Goal: Task Accomplishment & Management: Use online tool/utility

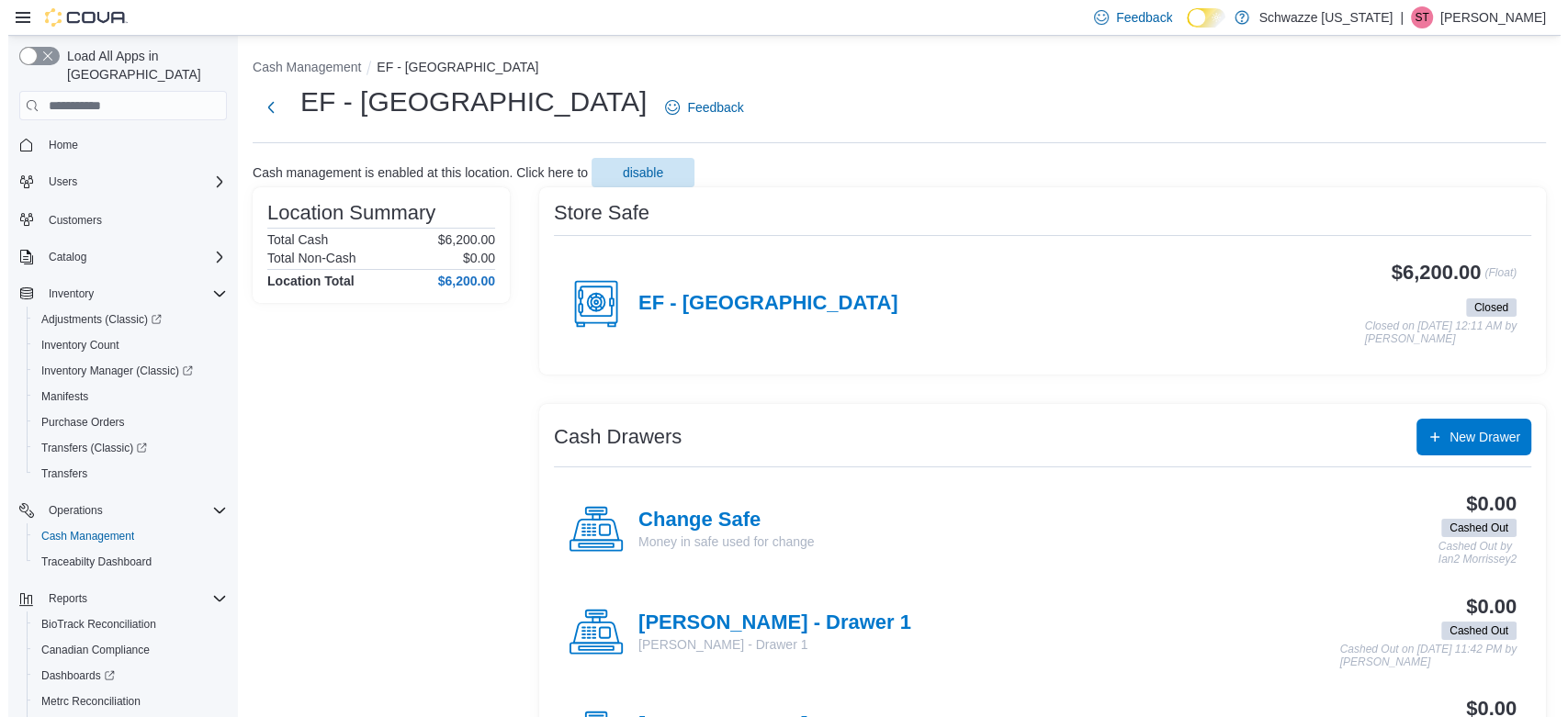
scroll to position [88, 0]
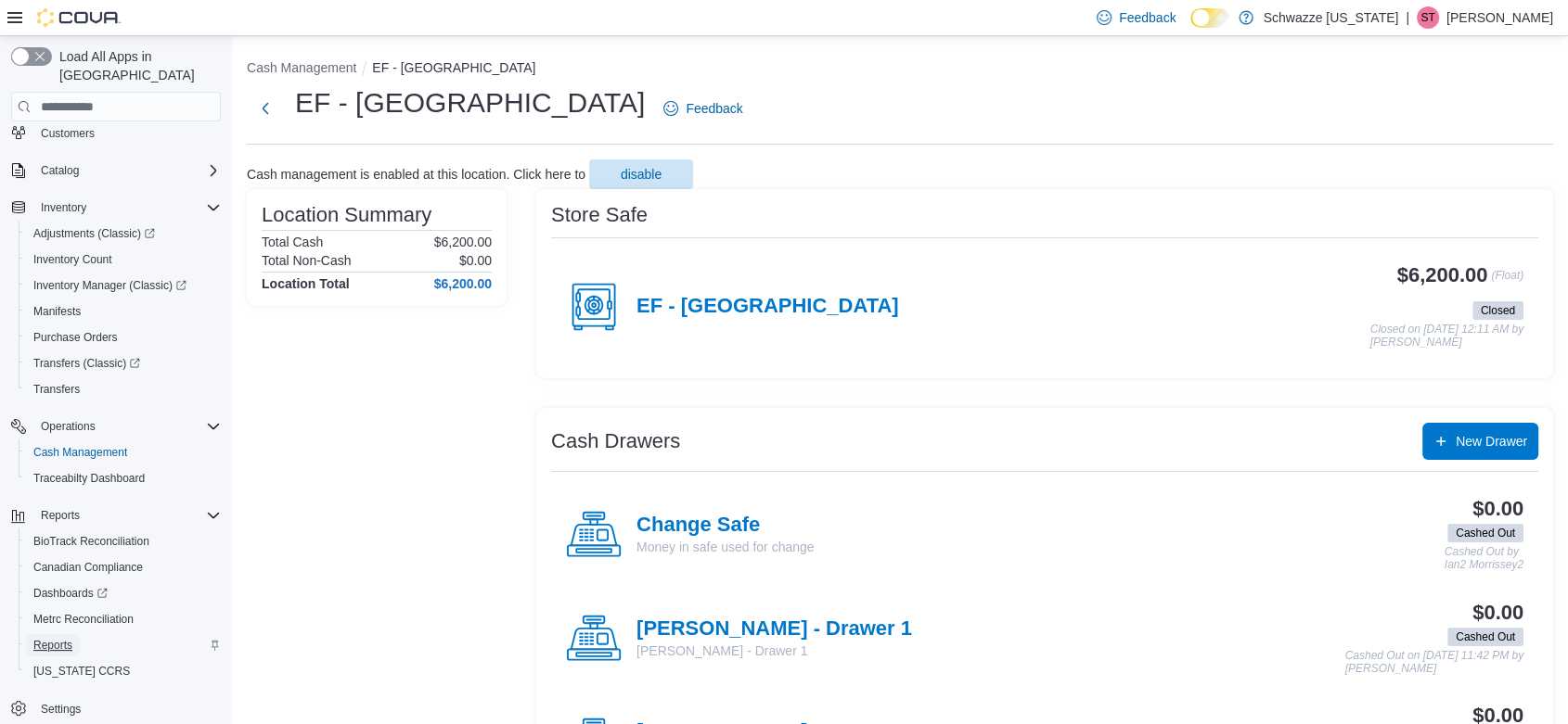
click at [60, 638] on span "Reports" at bounding box center [53, 645] width 39 height 15
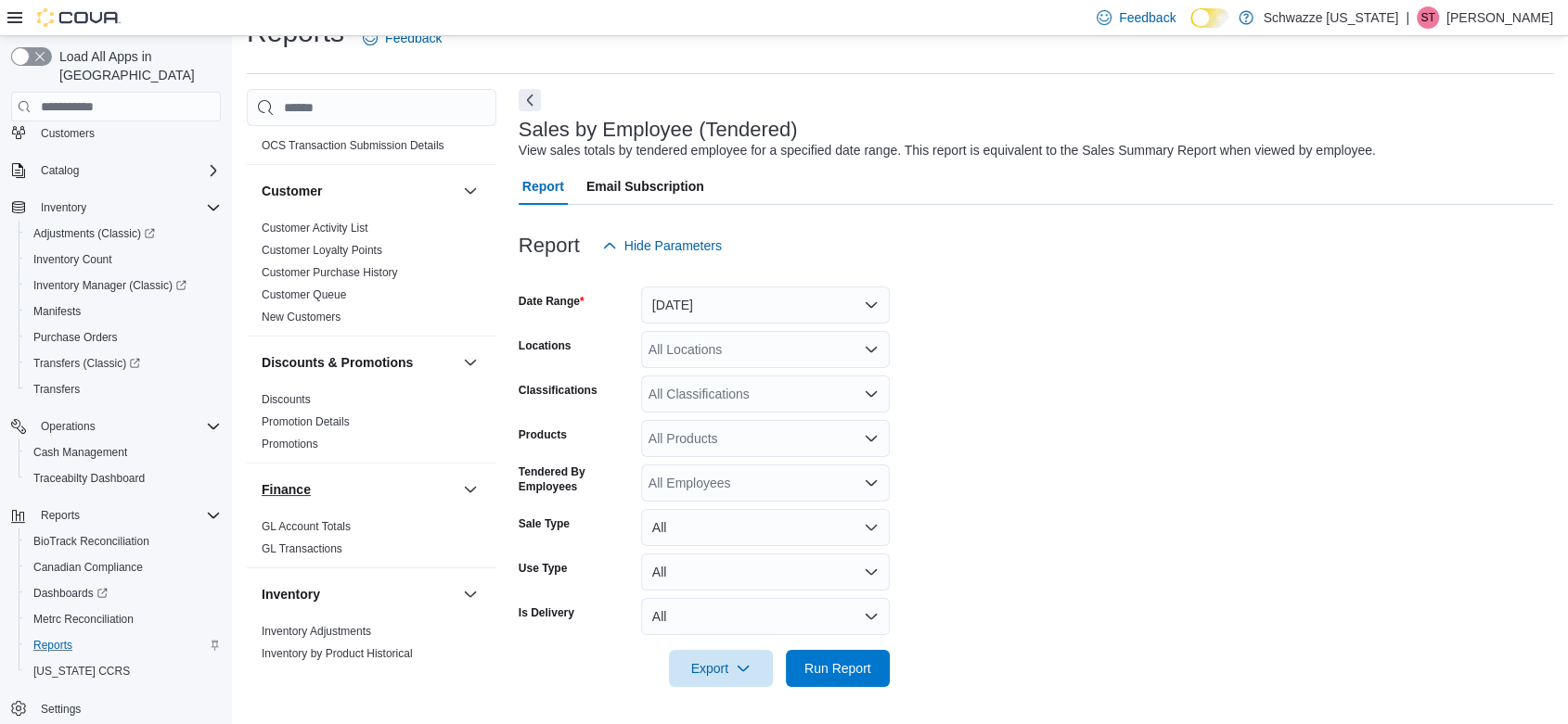
scroll to position [412, 0]
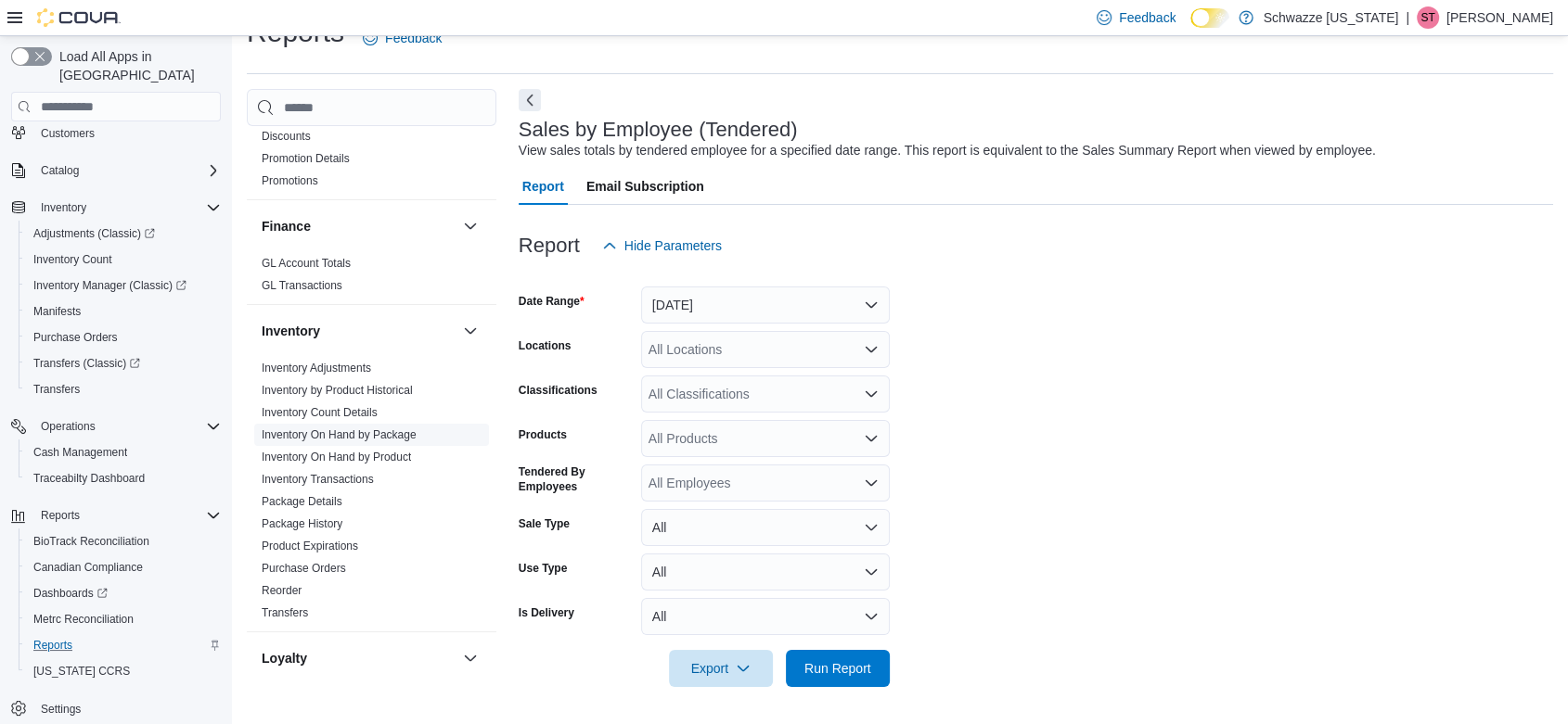
click at [375, 432] on link "Inventory On Hand by Package" at bounding box center [339, 434] width 155 height 13
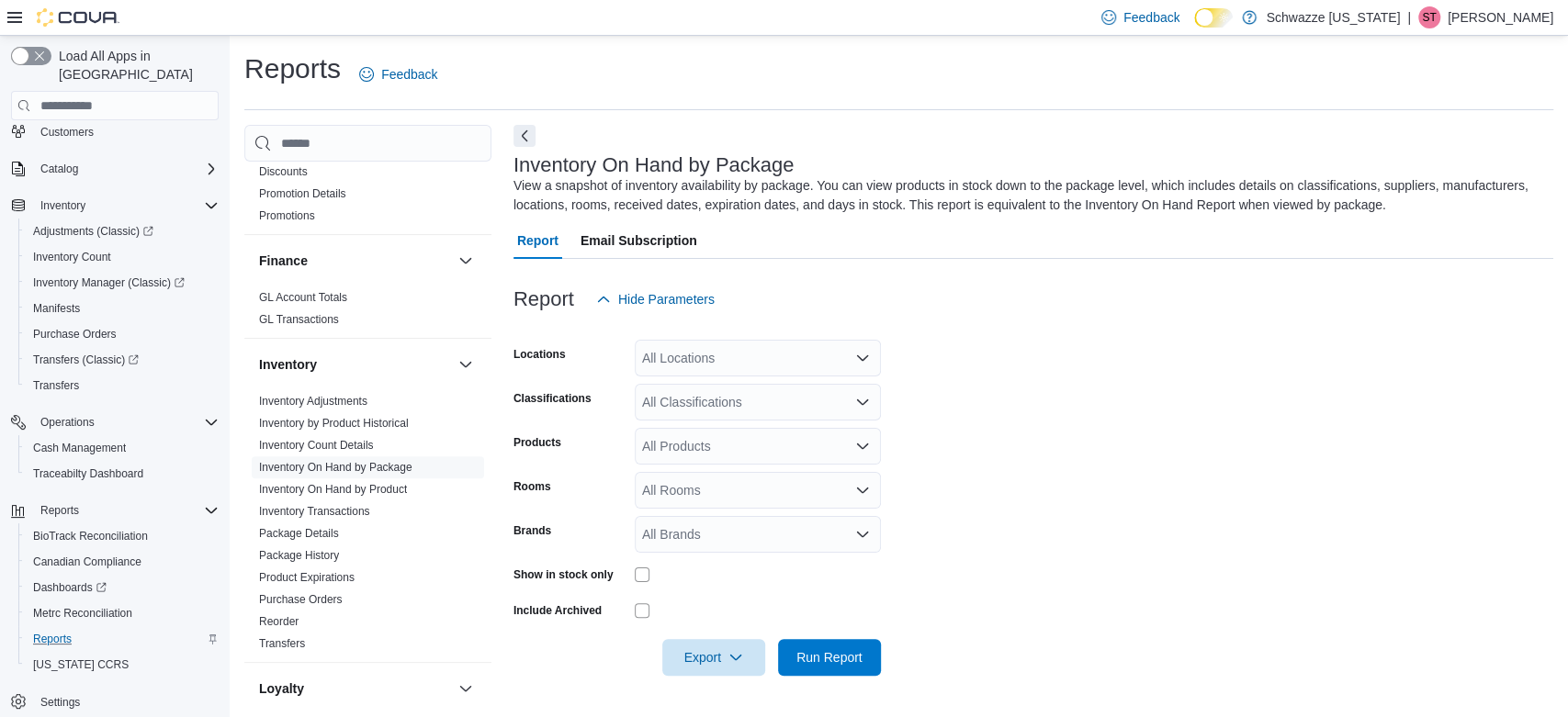
click at [772, 358] on div "All Locations" at bounding box center [757, 358] width 246 height 37
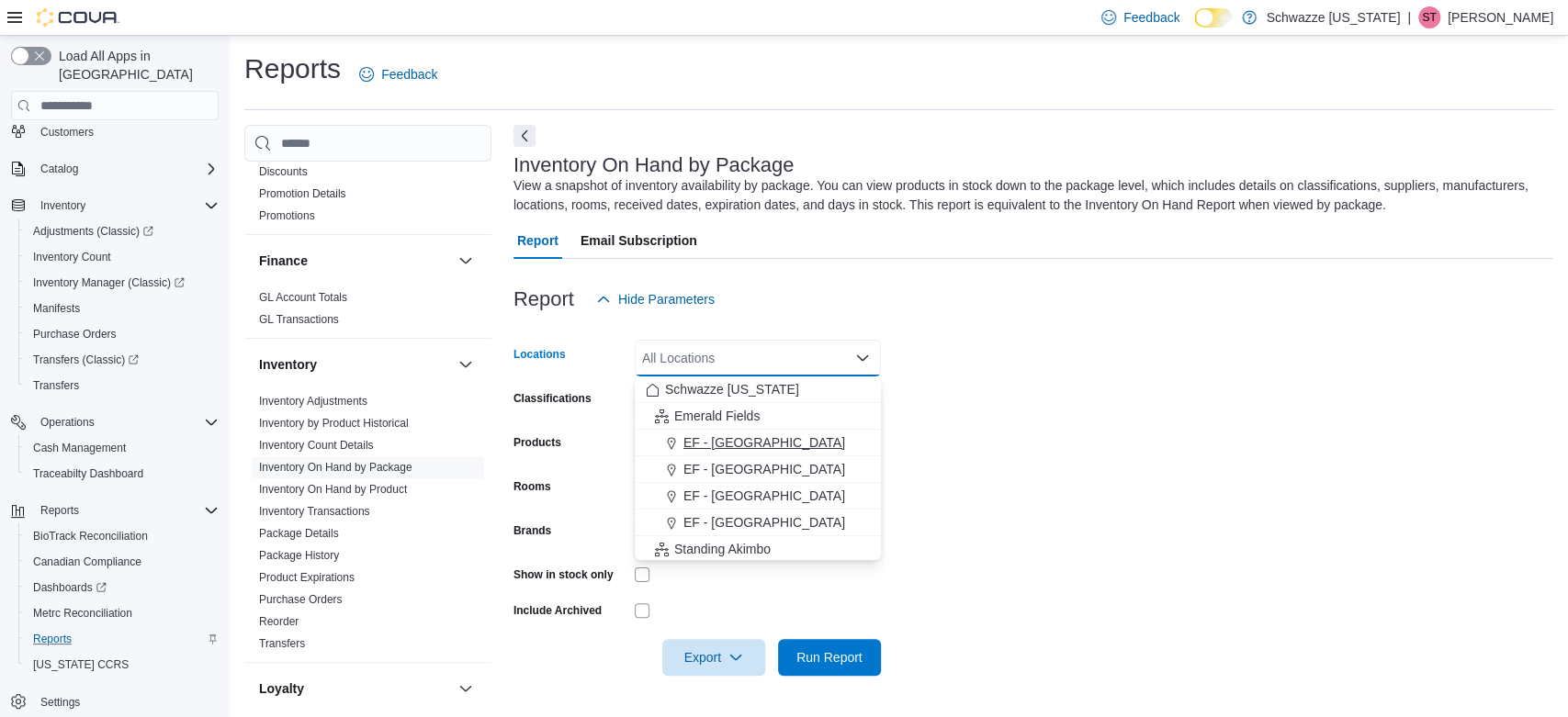
click at [739, 445] on span "EF - [GEOGRAPHIC_DATA]" at bounding box center [763, 443] width 161 height 18
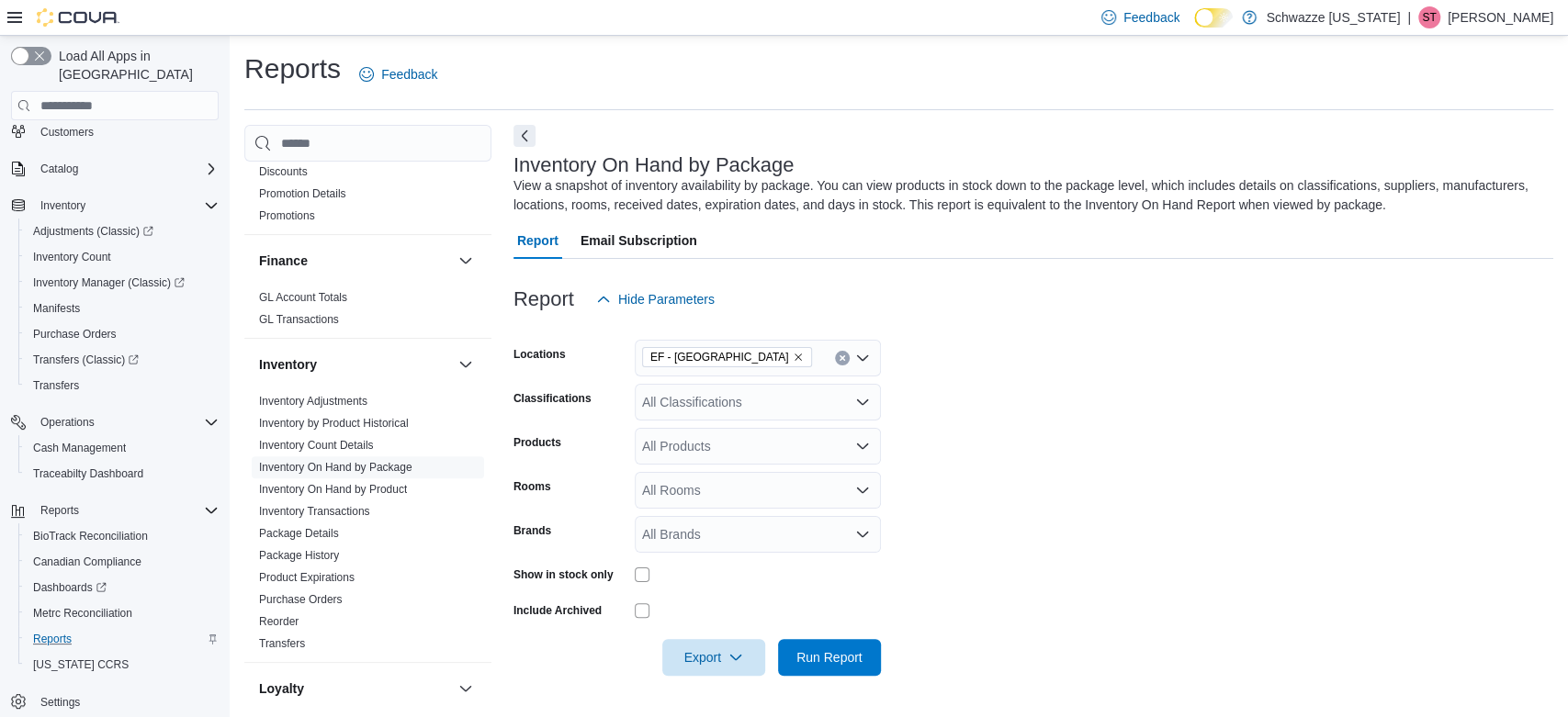
click at [1100, 364] on form "Locations EF - [GEOGRAPHIC_DATA] Classifications All Classifications Products A…" at bounding box center [1033, 497] width 1040 height 358
click at [780, 401] on div "All Classifications" at bounding box center [757, 402] width 246 height 37
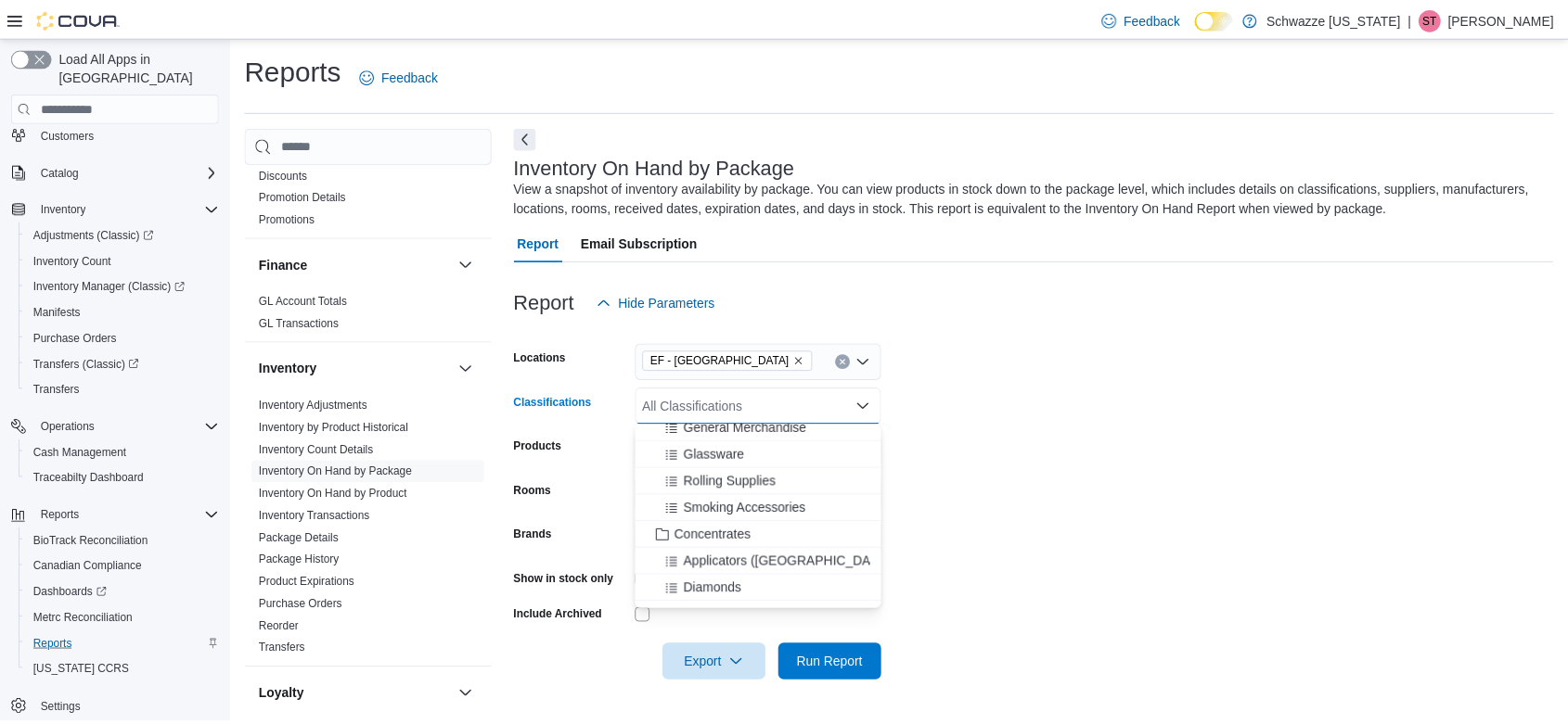
scroll to position [515, 0]
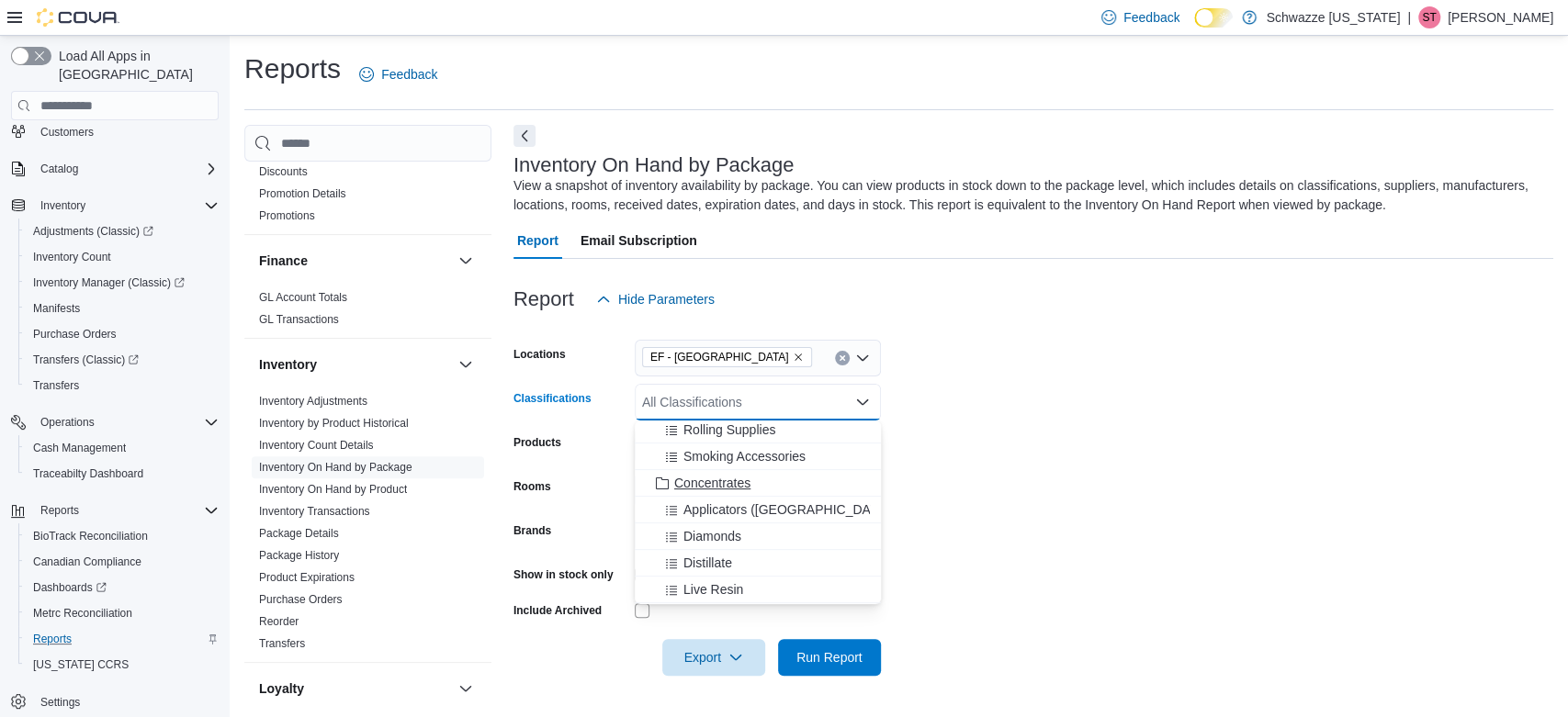
click at [718, 478] on span "Concentrates" at bounding box center [712, 483] width 76 height 18
click at [1061, 390] on form "Locations [GEOGRAPHIC_DATA] - [GEOGRAPHIC_DATA] Classifications Concentrates Co…" at bounding box center [1033, 497] width 1040 height 358
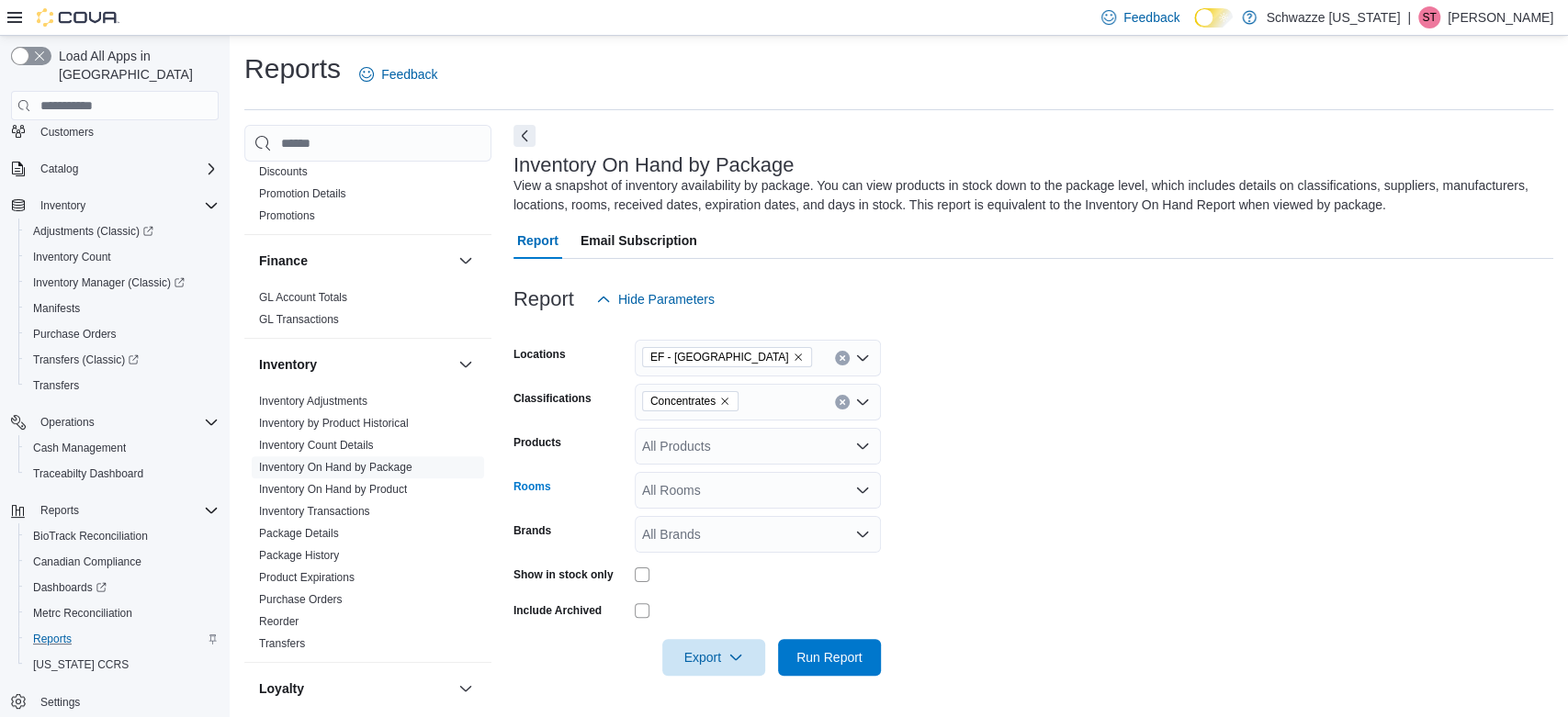
click at [720, 492] on div "All Rooms" at bounding box center [757, 491] width 246 height 37
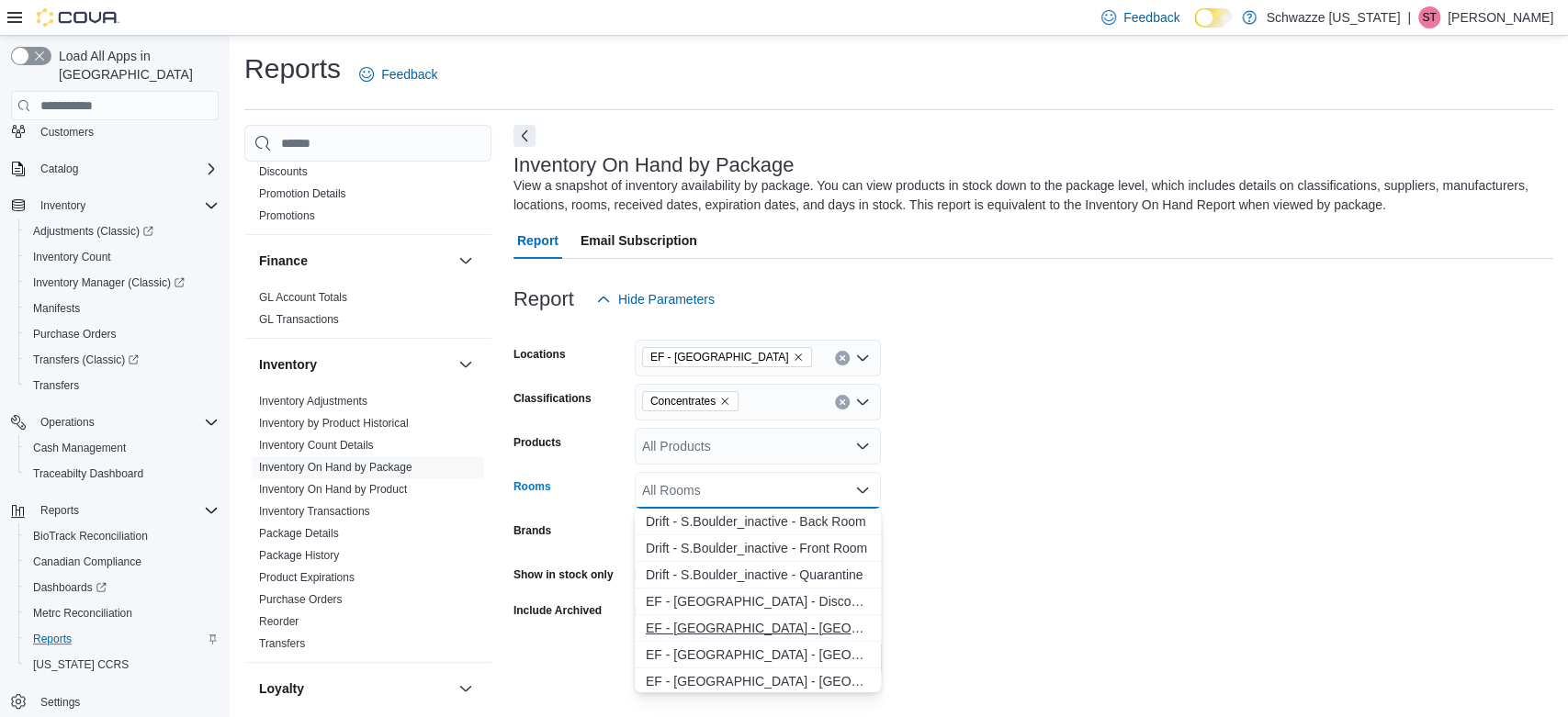
click at [783, 624] on span "EF - [GEOGRAPHIC_DATA] - [GEOGRAPHIC_DATA] - [GEOGRAPHIC_DATA] - [GEOGRAPHIC_DA…" at bounding box center [757, 628] width 224 height 18
click at [783, 624] on span "EF - [GEOGRAPHIC_DATA] - [GEOGRAPHIC_DATA] - [GEOGRAPHIC_DATA] - [GEOGRAPHIC_DA…" at bounding box center [740, 628] width 189 height 18
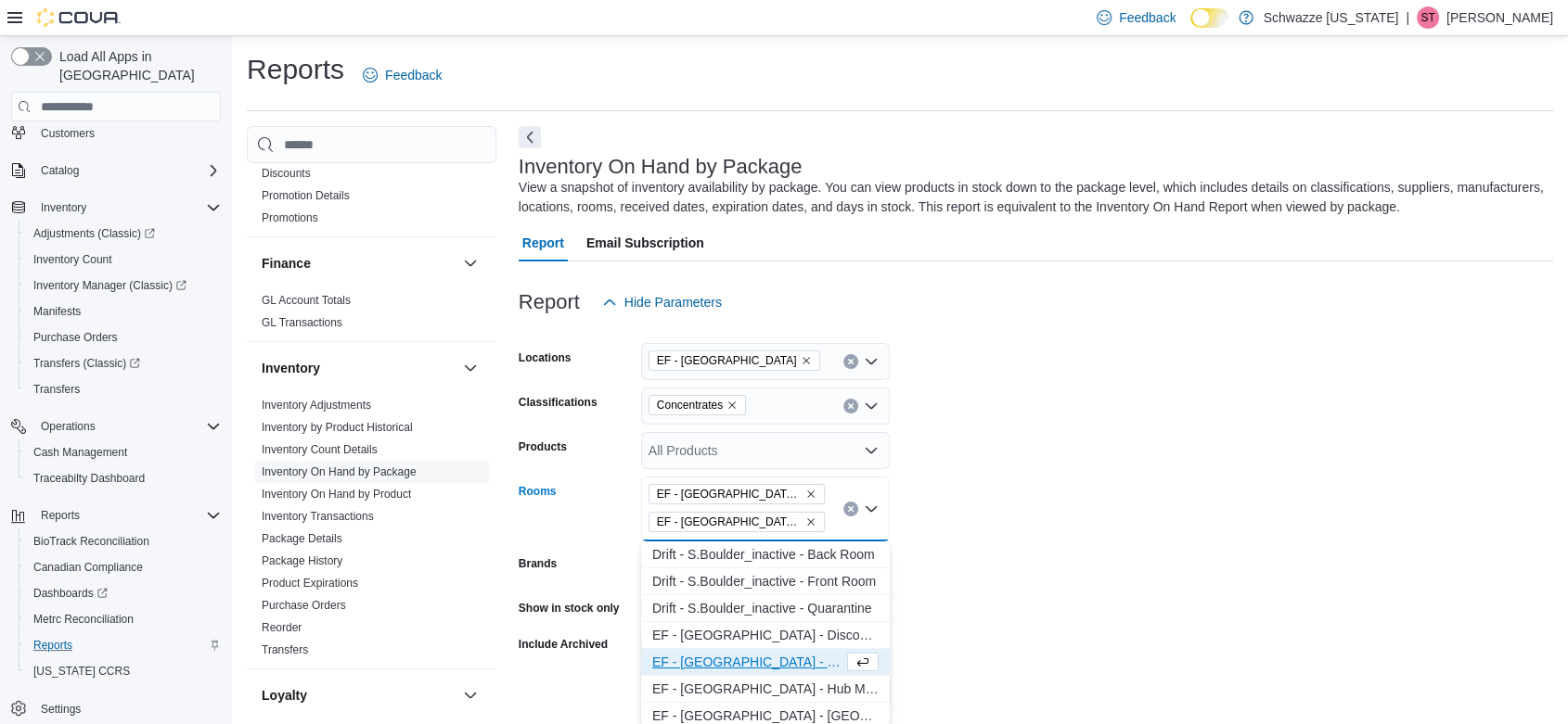
click at [1176, 510] on form "Locations [GEOGRAPHIC_DATA] - [GEOGRAPHIC_DATA] Classifications Concentrates Pr…" at bounding box center [1035, 515] width 1034 height 389
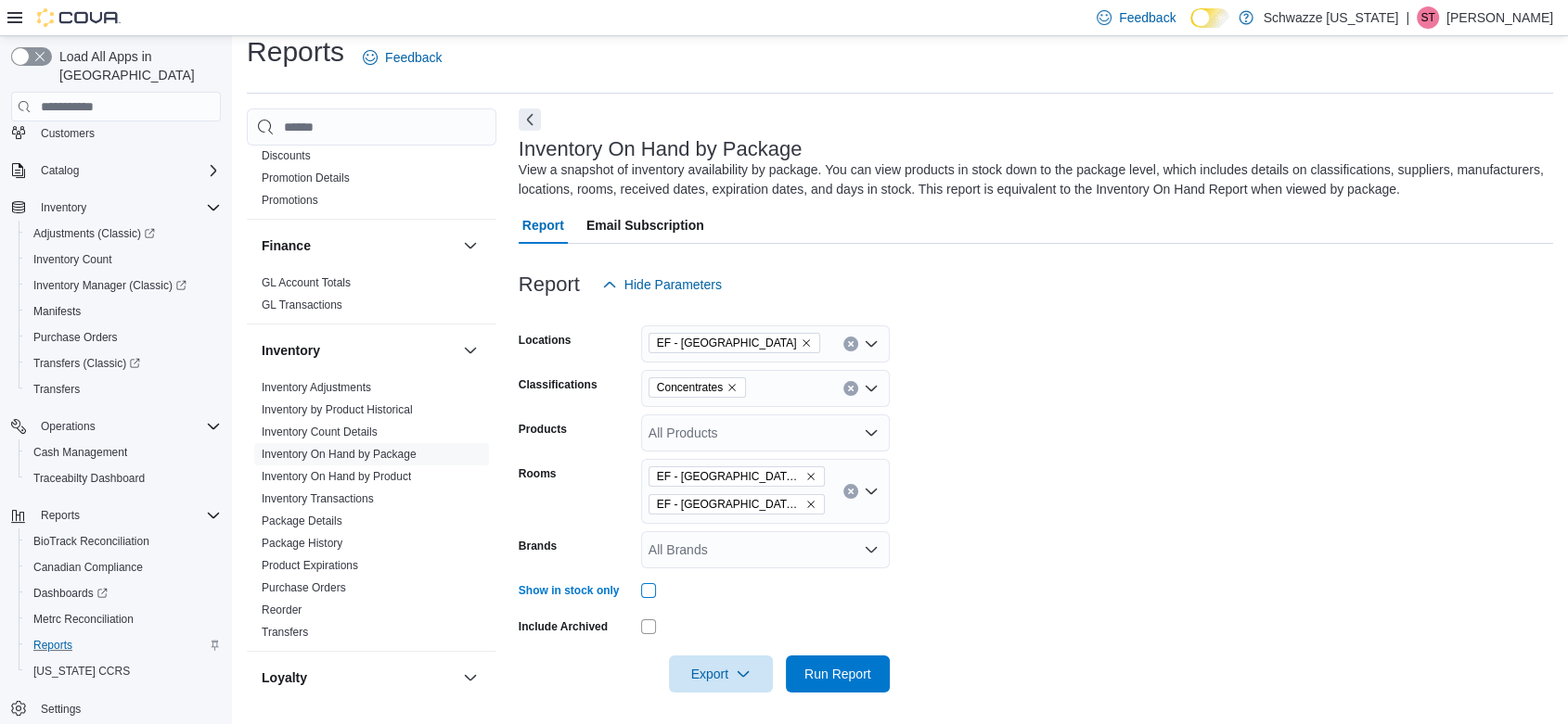
scroll to position [22, 0]
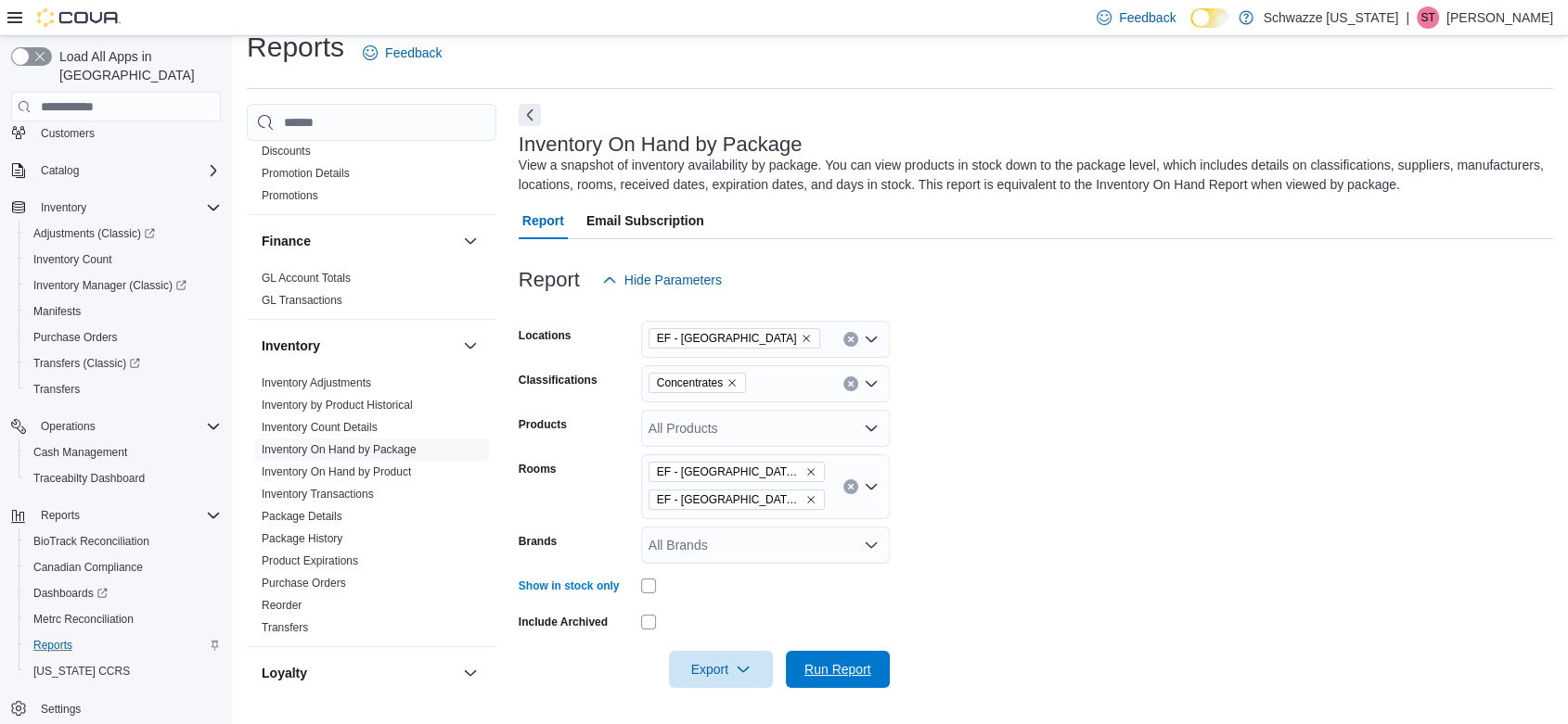
drag, startPoint x: 852, startPoint y: 664, endPoint x: 1011, endPoint y: 575, distance: 182.2
click at [852, 664] on span "Run Report" at bounding box center [837, 669] width 66 height 19
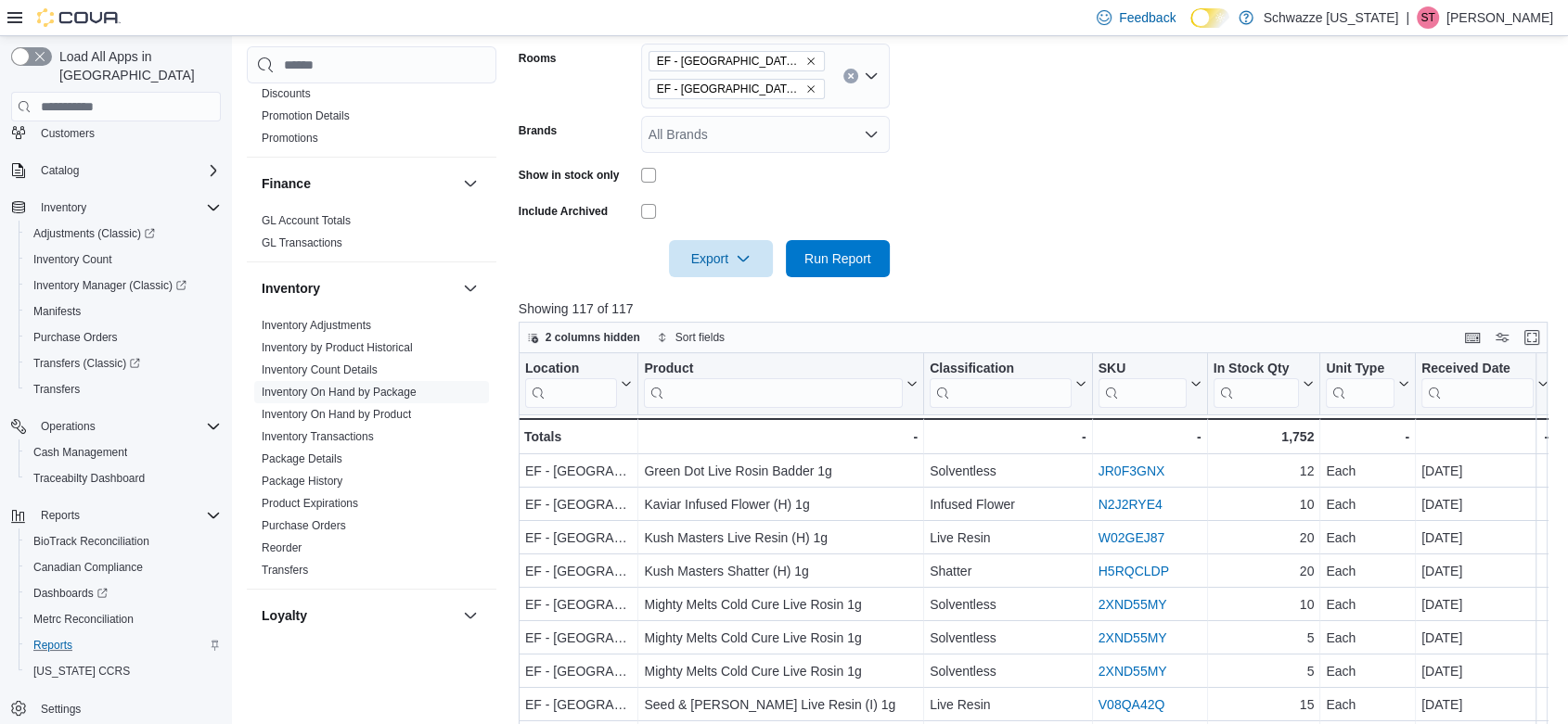
scroll to position [435, 0]
click at [718, 257] on span "Export" at bounding box center [721, 256] width 82 height 37
click at [717, 300] on span "Export to Excel" at bounding box center [724, 294] width 84 height 15
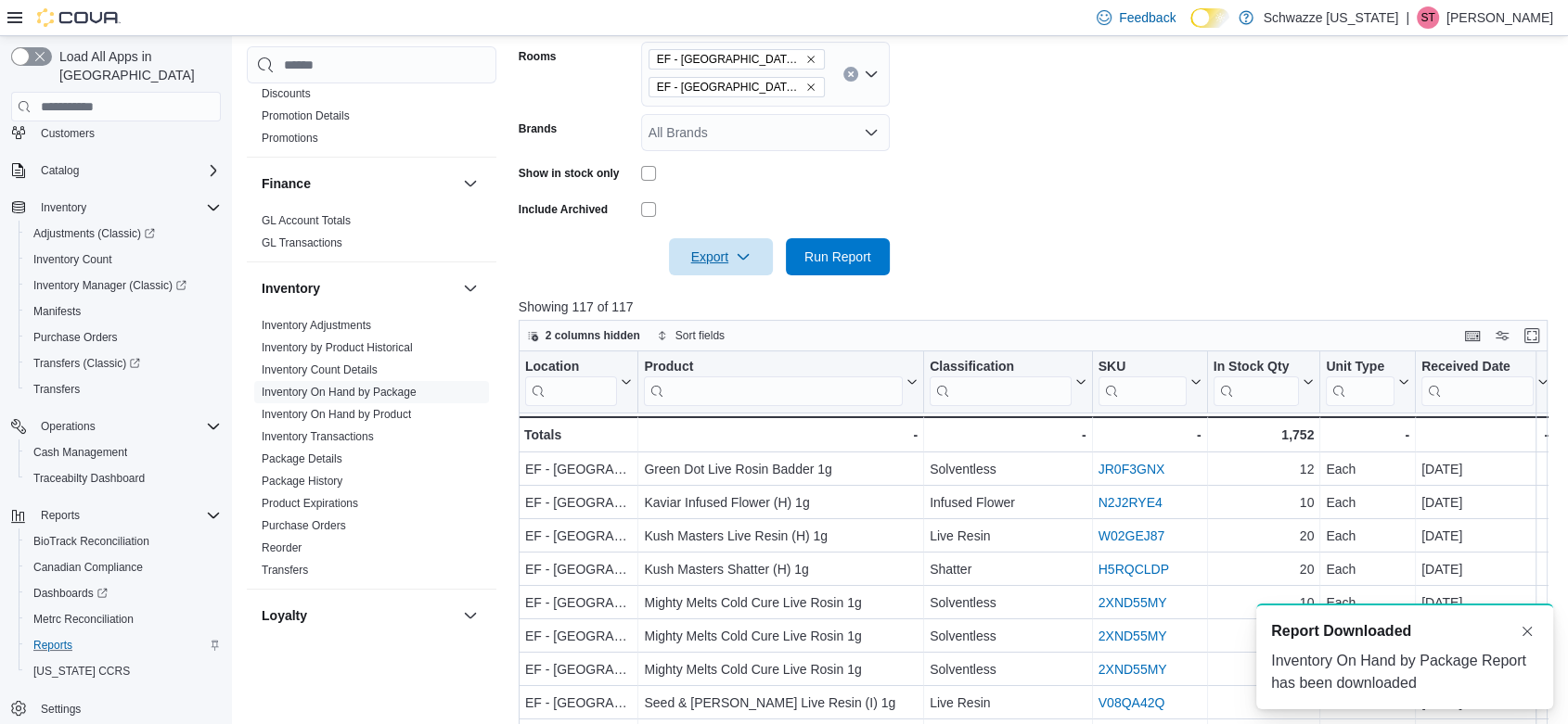
scroll to position [0, 0]
